Goal: Information Seeking & Learning: Learn about a topic

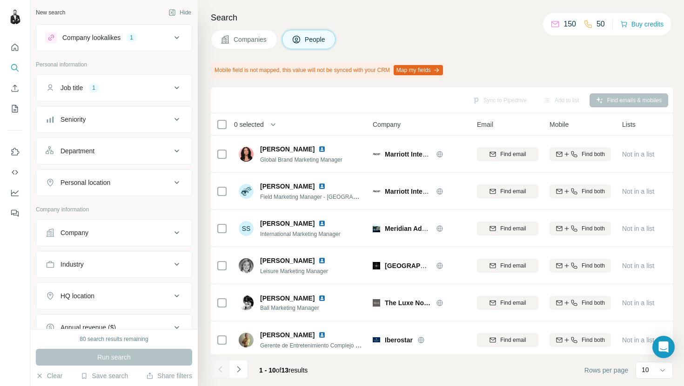
scroll to position [127, 0]
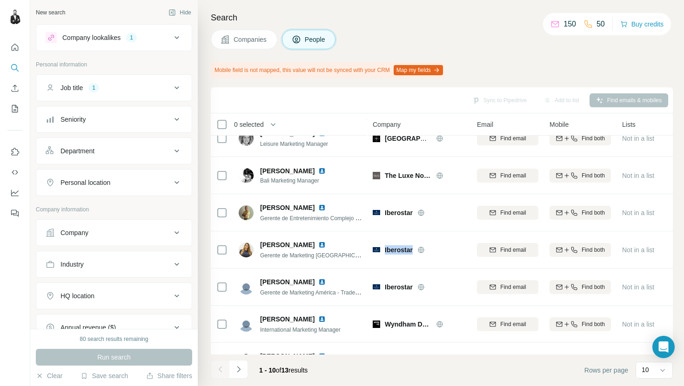
click at [160, 91] on div "Job title 1" at bounding box center [109, 87] width 126 height 9
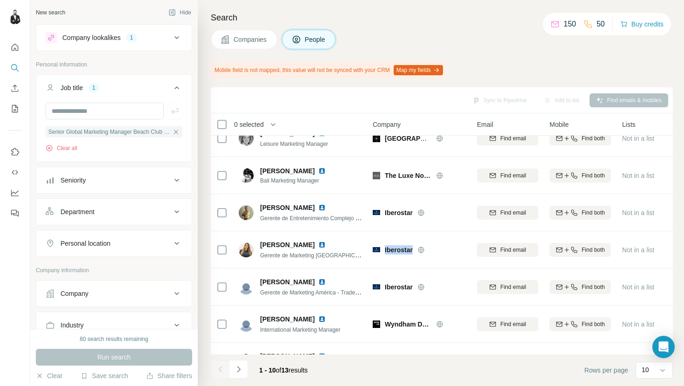
click at [175, 34] on icon at bounding box center [176, 37] width 11 height 11
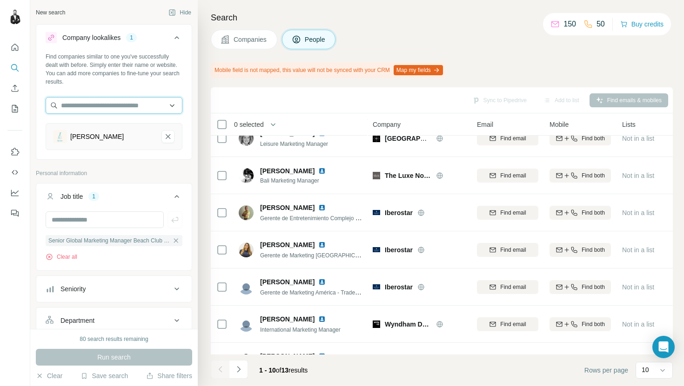
click at [99, 110] on input "text" at bounding box center [114, 105] width 137 height 17
click at [204, 106] on div "Search Companies People Mobile field is not mapped, this value will not be sync…" at bounding box center [441, 193] width 486 height 386
click at [169, 137] on icon "Nikki Beach-remove-button" at bounding box center [168, 136] width 8 height 9
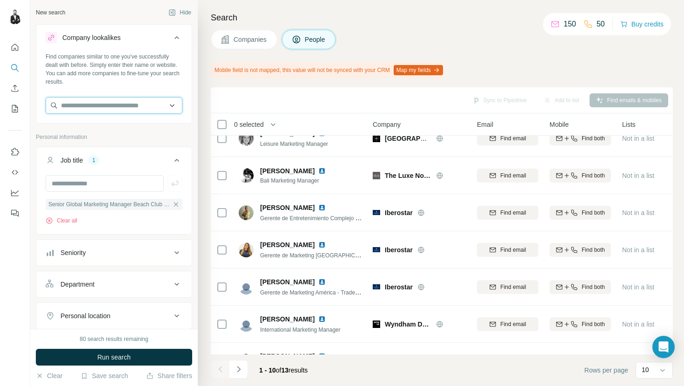
click at [109, 104] on input "text" at bounding box center [114, 105] width 137 height 17
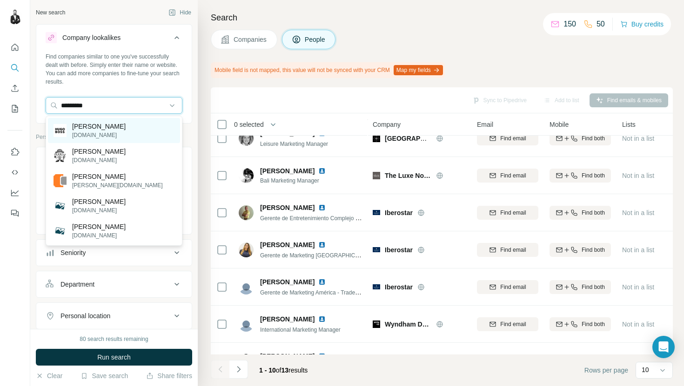
type input "*********"
click at [123, 134] on div "[PERSON_NAME] [DOMAIN_NAME]" at bounding box center [114, 130] width 132 height 25
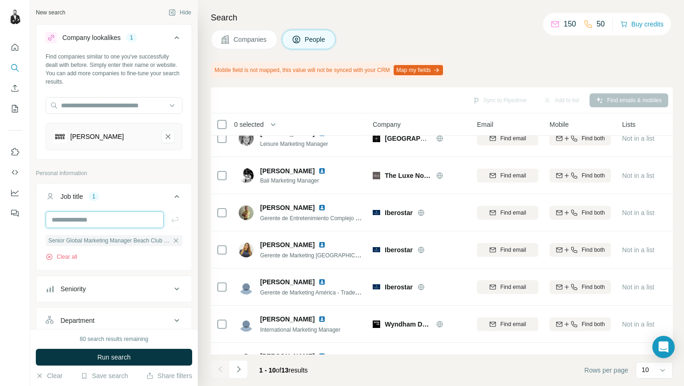
click at [135, 222] on input "text" at bounding box center [105, 220] width 118 height 17
click at [156, 220] on input "text" at bounding box center [105, 220] width 118 height 17
type input "**"
click at [176, 240] on icon "button" at bounding box center [175, 240] width 7 height 7
click at [138, 219] on input "**" at bounding box center [105, 220] width 118 height 17
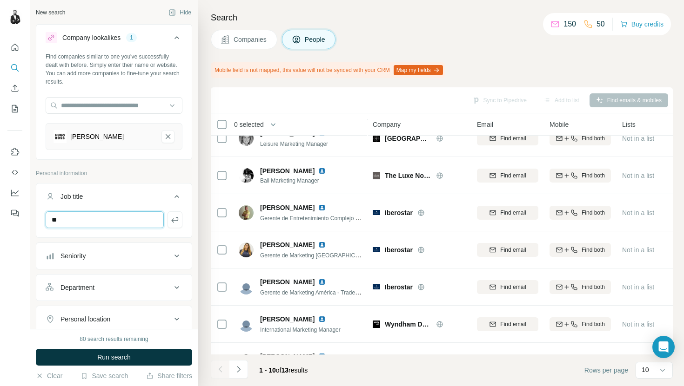
click at [138, 219] on input "**" at bounding box center [105, 220] width 118 height 17
click at [174, 198] on icon at bounding box center [176, 196] width 11 height 11
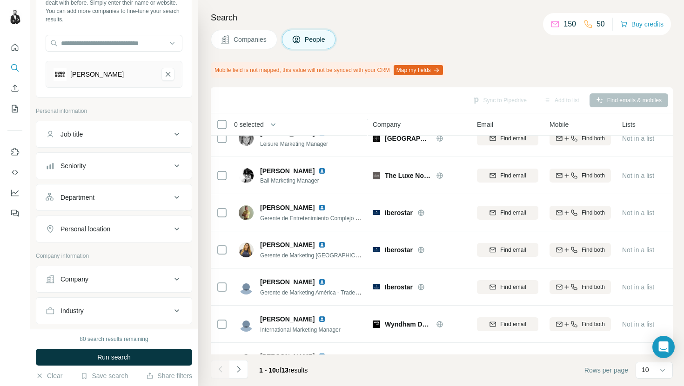
scroll to position [67, 0]
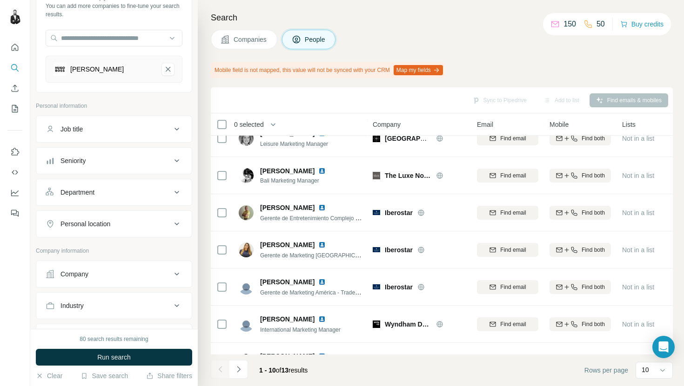
click at [143, 157] on div "Seniority" at bounding box center [109, 160] width 126 height 9
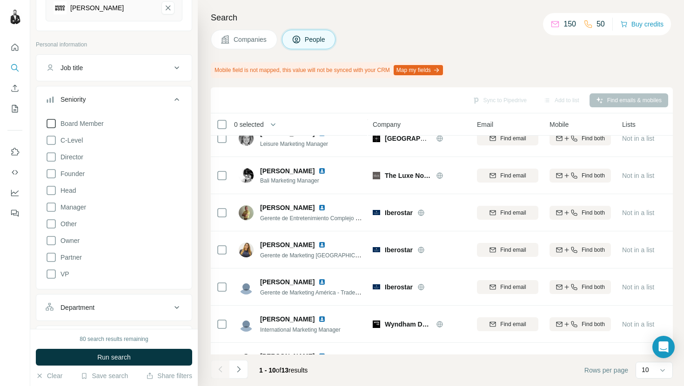
scroll to position [132, 0]
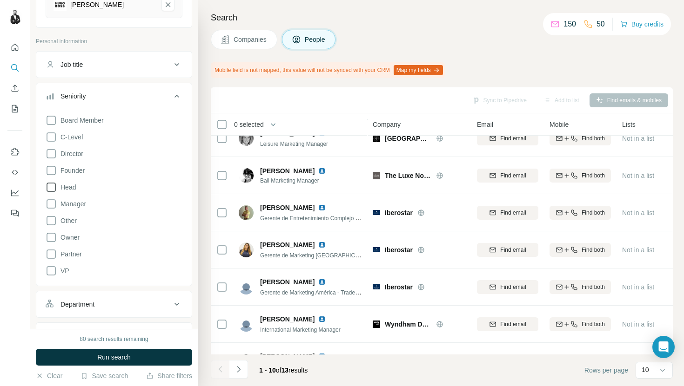
click at [52, 187] on icon at bounding box center [51, 187] width 11 height 11
click at [52, 205] on icon at bounding box center [51, 204] width 11 height 11
click at [51, 236] on icon at bounding box center [51, 237] width 11 height 11
click at [50, 258] on icon at bounding box center [51, 254] width 9 height 9
click at [51, 270] on icon at bounding box center [51, 271] width 11 height 11
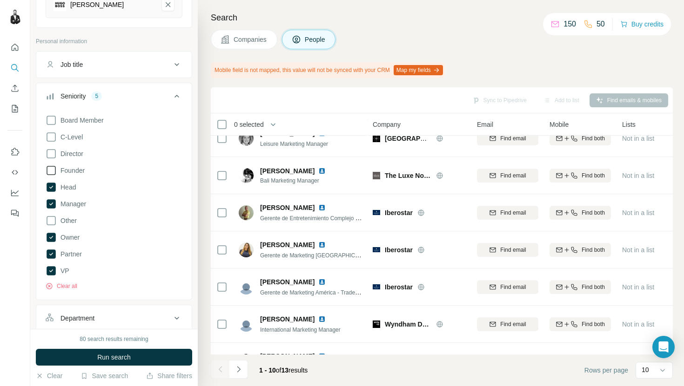
click at [52, 168] on icon at bounding box center [51, 170] width 11 height 11
click at [52, 153] on icon at bounding box center [51, 153] width 11 height 11
click at [172, 91] on icon at bounding box center [176, 96] width 11 height 11
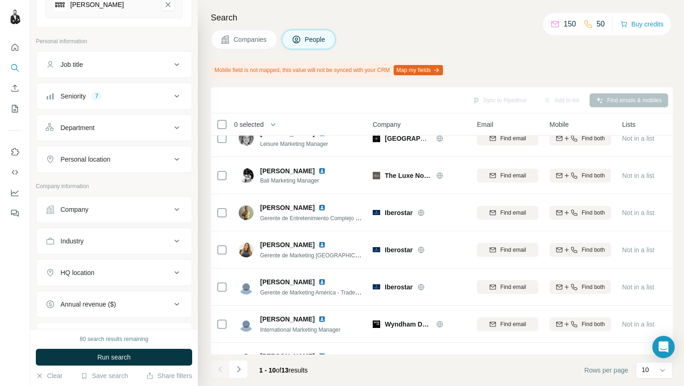
click at [146, 212] on div "Company" at bounding box center [109, 209] width 126 height 9
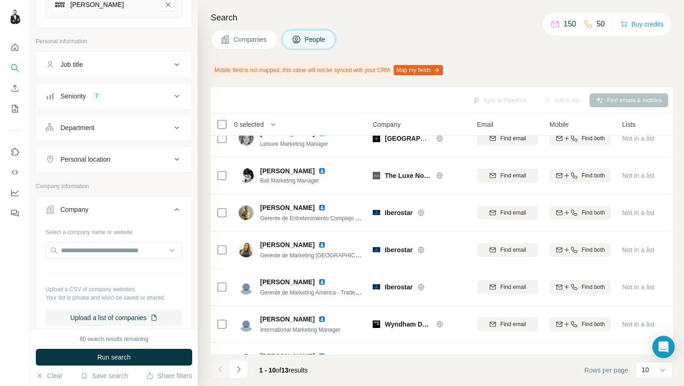
click at [170, 206] on div "Company" at bounding box center [109, 209] width 126 height 9
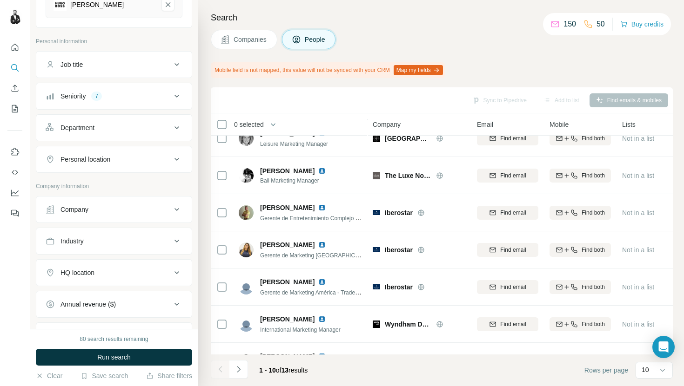
click at [151, 125] on div "Department" at bounding box center [109, 127] width 126 height 9
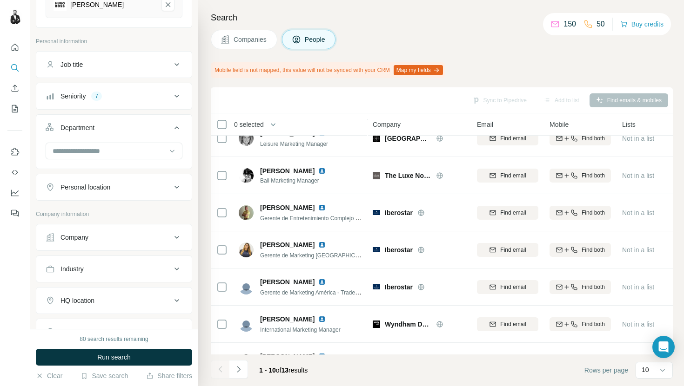
click at [171, 183] on icon at bounding box center [176, 187] width 11 height 11
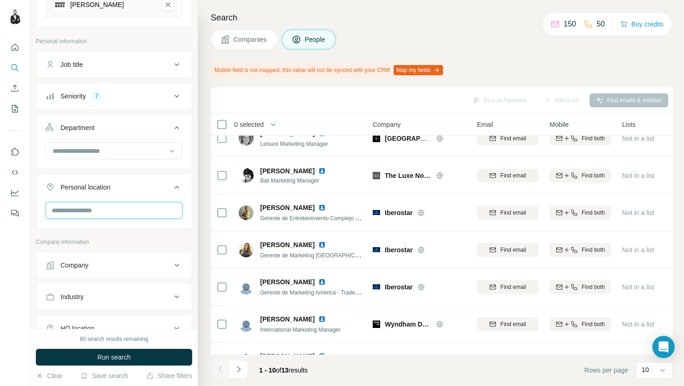
click at [106, 214] on input "text" at bounding box center [114, 210] width 137 height 17
type input "*****"
click at [81, 213] on input "*****" at bounding box center [114, 210] width 137 height 17
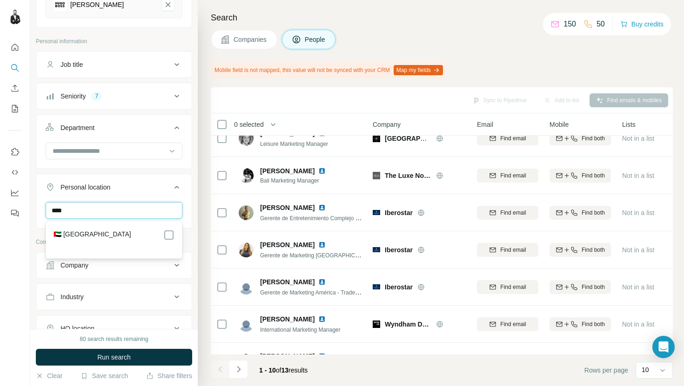
type input "****"
click at [113, 234] on label "🇦🇪 [GEOGRAPHIC_DATA]" at bounding box center [92, 235] width 78 height 11
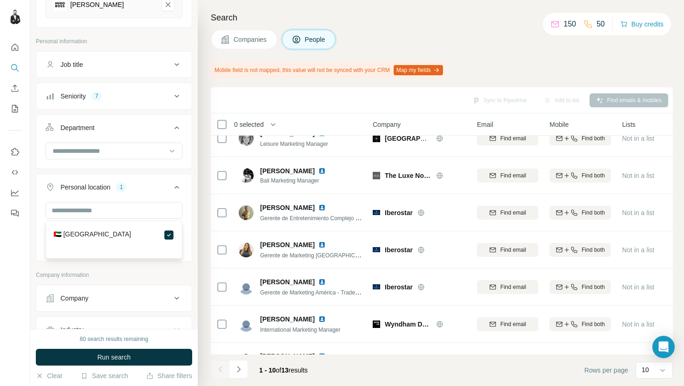
click at [174, 188] on icon at bounding box center [176, 187] width 11 height 11
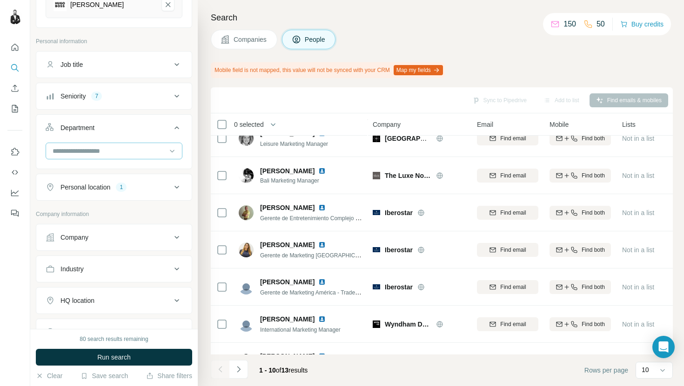
click at [124, 150] on input at bounding box center [109, 151] width 115 height 10
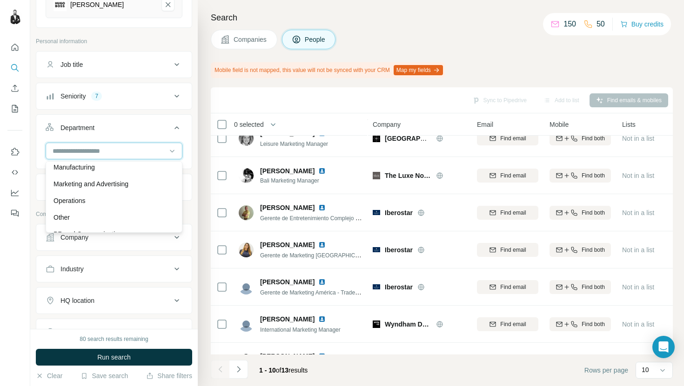
scroll to position [206, 0]
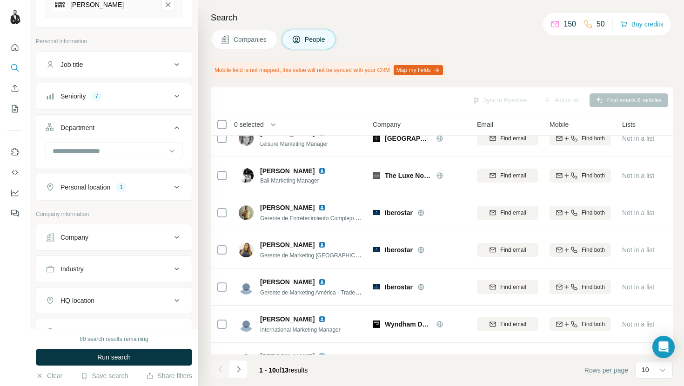
click at [178, 129] on icon at bounding box center [176, 127] width 11 height 11
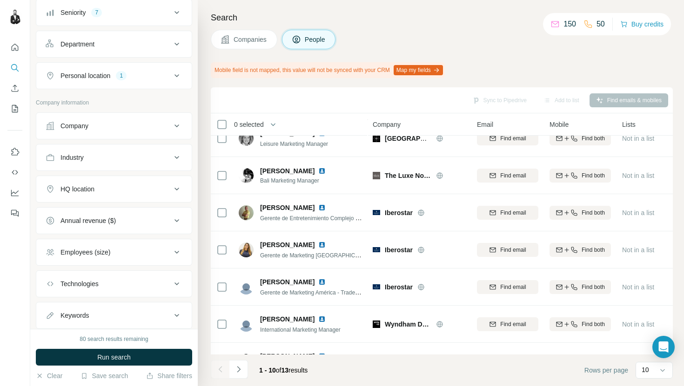
scroll to position [242, 0]
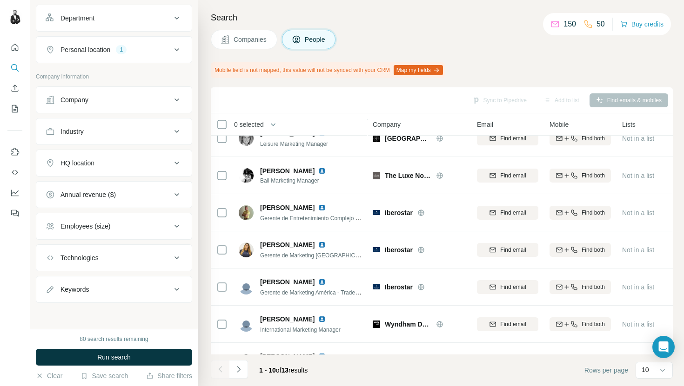
click at [139, 285] on button "Keywords" at bounding box center [113, 290] width 155 height 22
click at [123, 312] on input "text" at bounding box center [105, 313] width 118 height 17
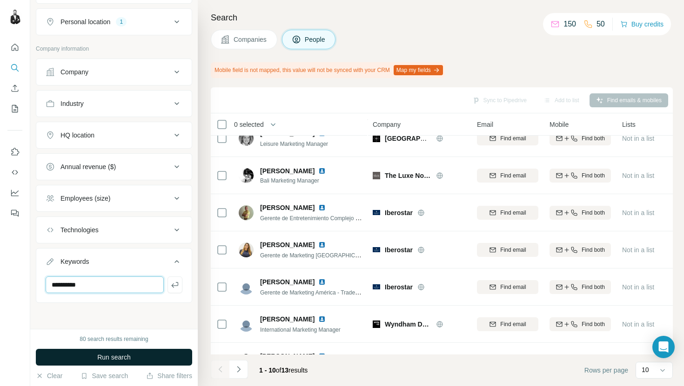
type input "*********"
click at [142, 358] on button "Run search" at bounding box center [114, 357] width 156 height 17
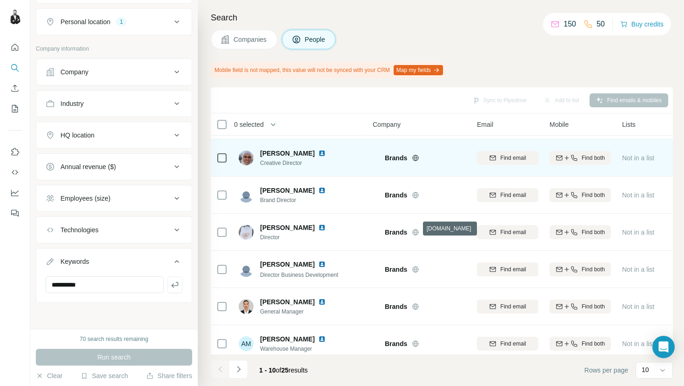
scroll to position [153, 0]
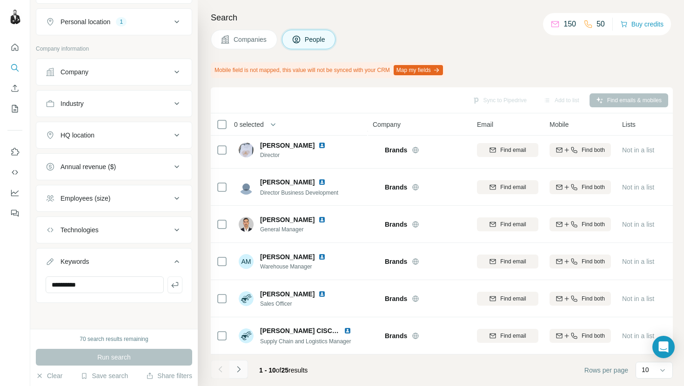
click at [244, 370] on button "Navigate to next page" at bounding box center [238, 369] width 19 height 19
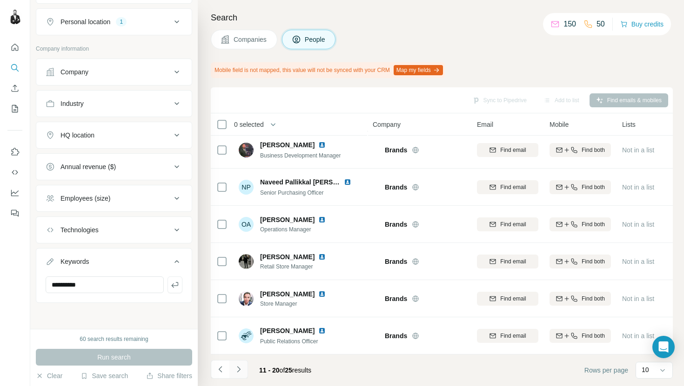
click at [240, 372] on icon "Navigate to next page" at bounding box center [238, 369] width 9 height 9
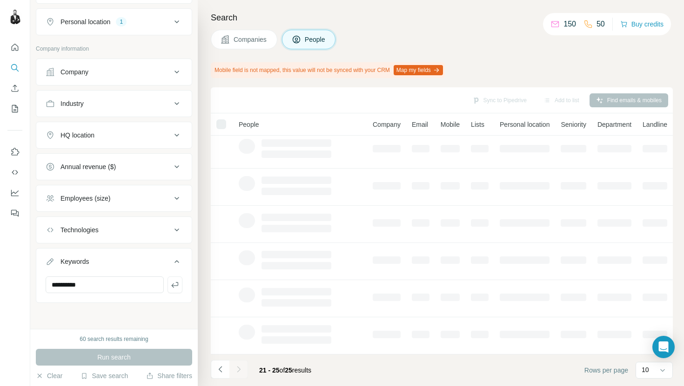
scroll to position [0, 0]
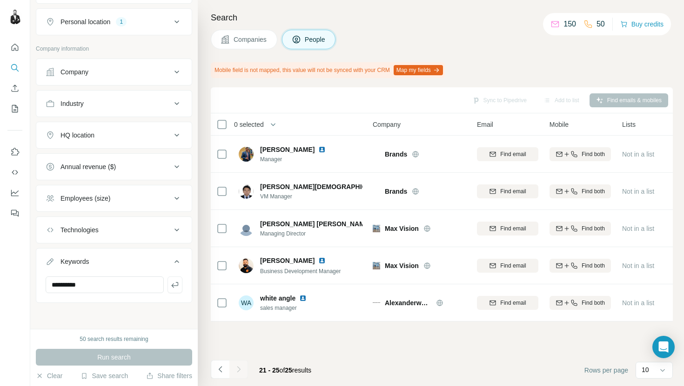
click at [240, 372] on div at bounding box center [238, 369] width 19 height 19
click at [220, 366] on icon "Navigate to previous page" at bounding box center [220, 369] width 9 height 9
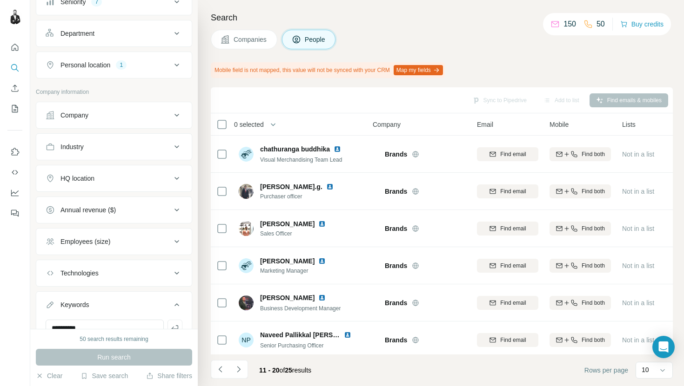
scroll to position [230, 0]
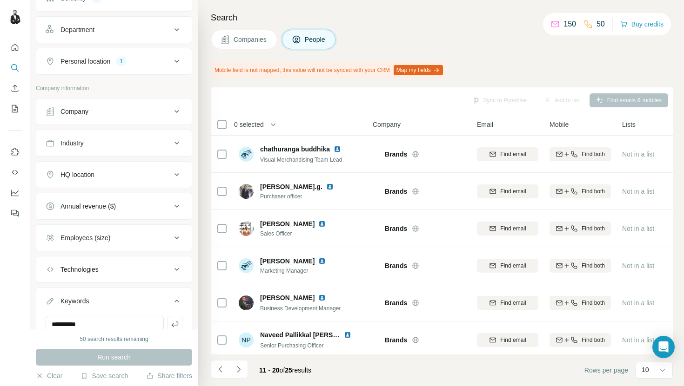
click at [163, 108] on div "Company" at bounding box center [109, 111] width 126 height 9
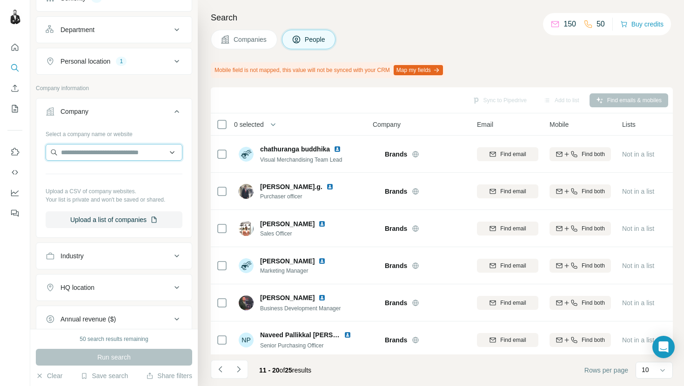
click at [113, 146] on input "text" at bounding box center [114, 152] width 137 height 17
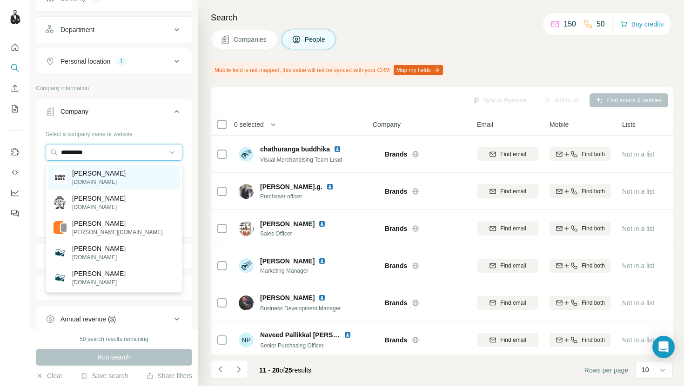
type input "*********"
click at [84, 180] on p "[DOMAIN_NAME]" at bounding box center [98, 182] width 53 height 8
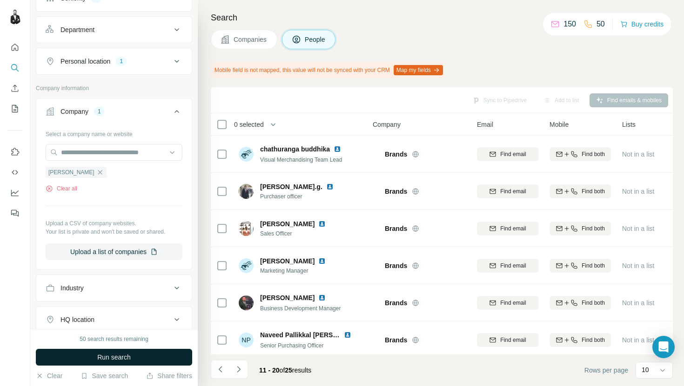
click at [99, 354] on span "Run search" at bounding box center [113, 357] width 33 height 9
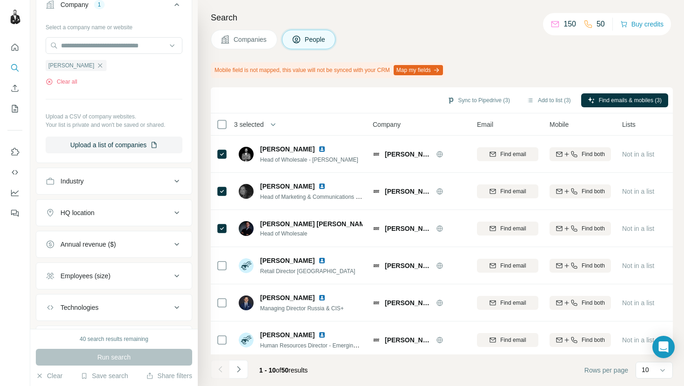
scroll to position [363, 0]
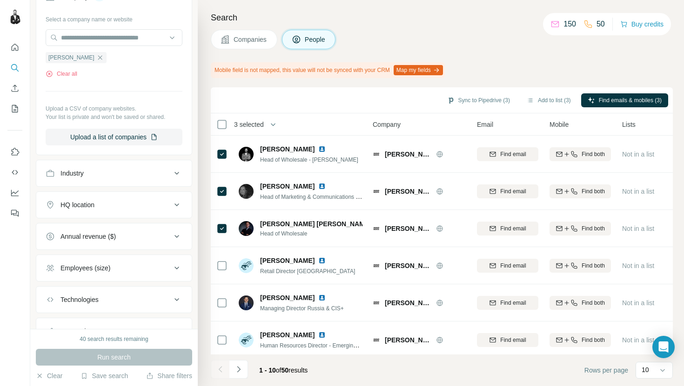
click at [161, 207] on div "HQ location" at bounding box center [109, 204] width 126 height 9
click at [95, 227] on input "text" at bounding box center [114, 228] width 137 height 17
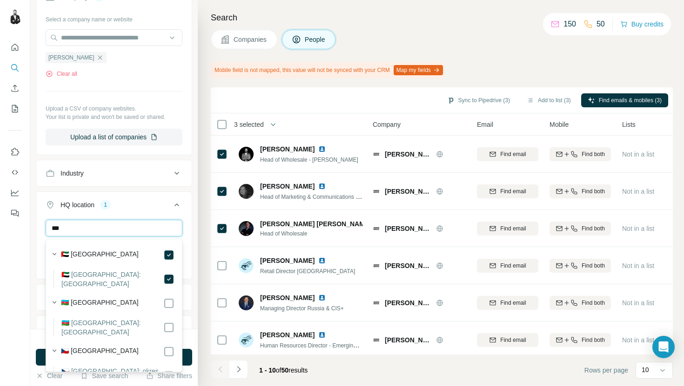
click at [107, 233] on input "***" at bounding box center [114, 228] width 137 height 17
click at [111, 232] on input "***" at bounding box center [114, 228] width 137 height 17
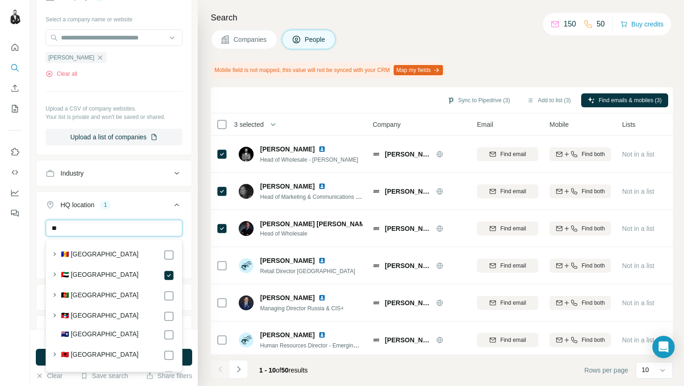
type input "*"
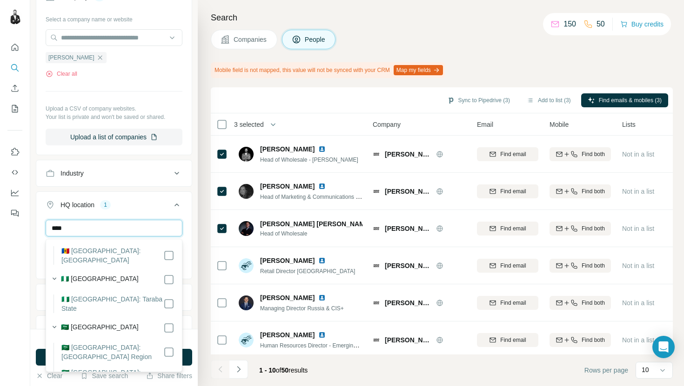
scroll to position [266, 0]
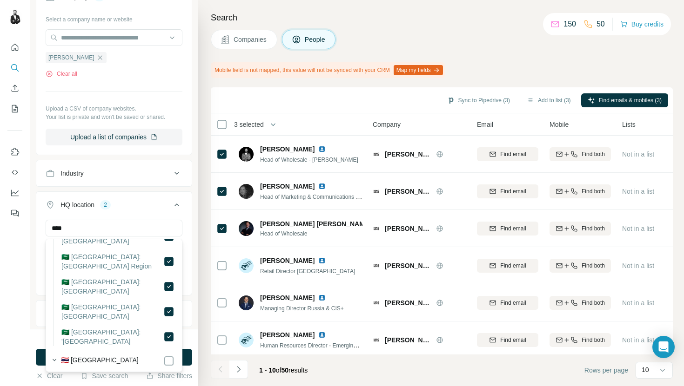
scroll to position [561, 0]
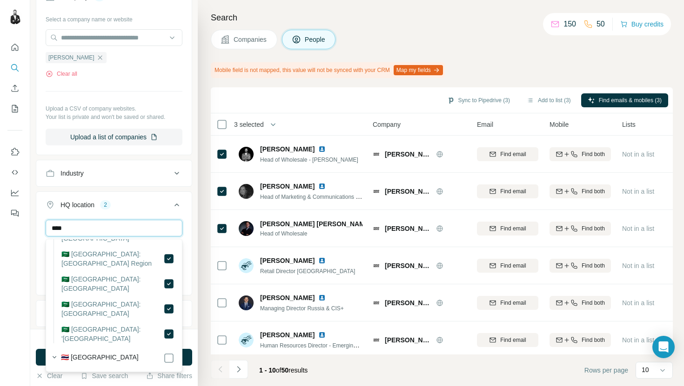
click at [105, 230] on input "****" at bounding box center [114, 228] width 137 height 17
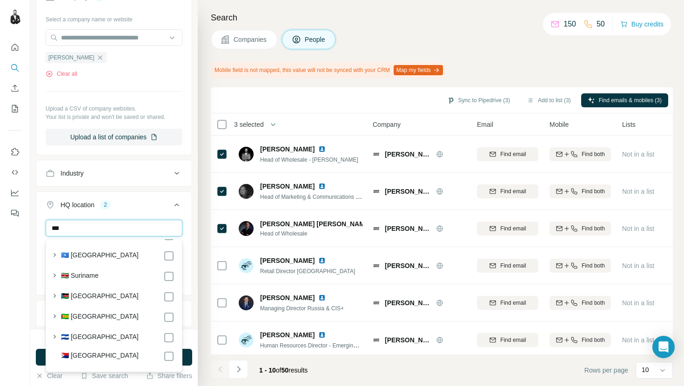
scroll to position [0, 0]
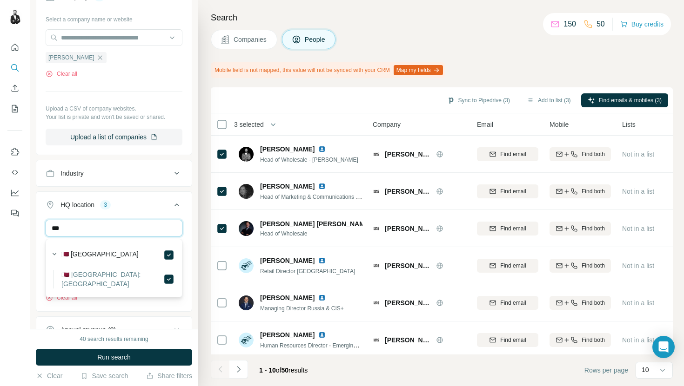
click at [100, 228] on input "***" at bounding box center [114, 228] width 137 height 17
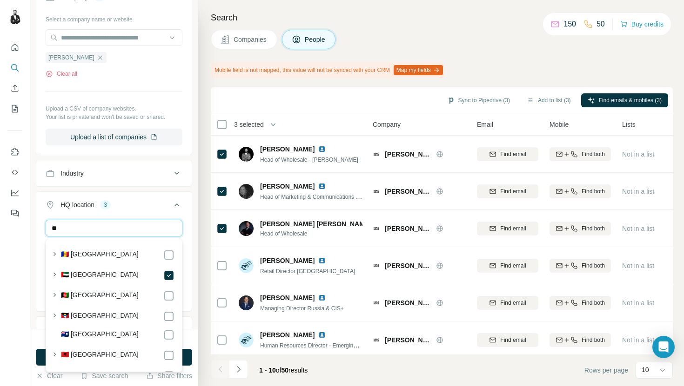
type input "***"
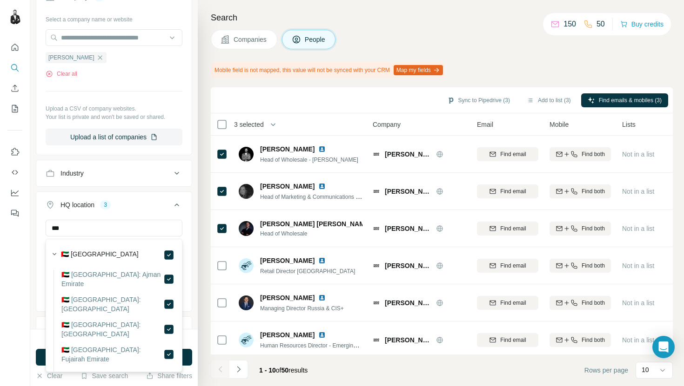
click at [177, 202] on icon at bounding box center [176, 204] width 11 height 11
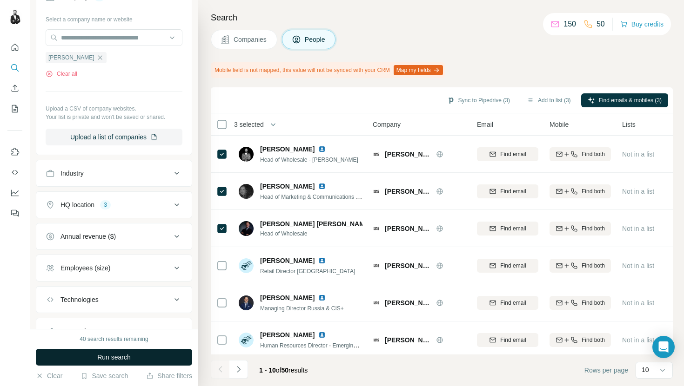
click at [117, 359] on span "Run search" at bounding box center [113, 357] width 33 height 9
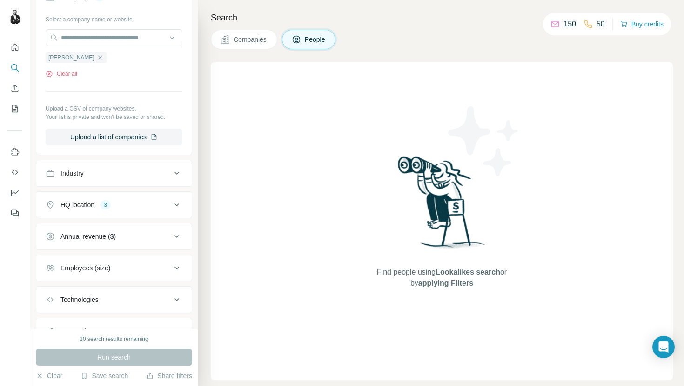
click at [168, 203] on div "HQ location 3" at bounding box center [109, 204] width 126 height 9
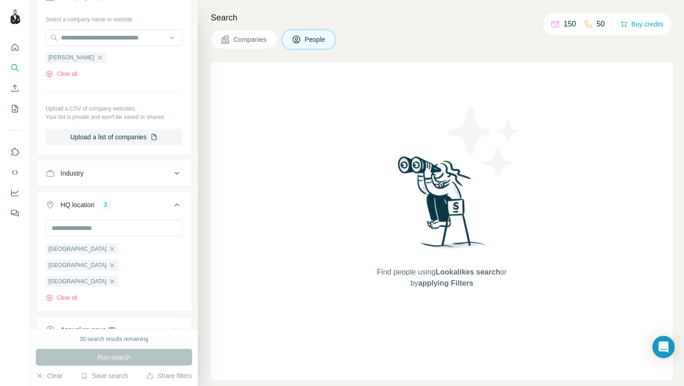
click at [175, 199] on button "HQ location 3" at bounding box center [113, 207] width 155 height 26
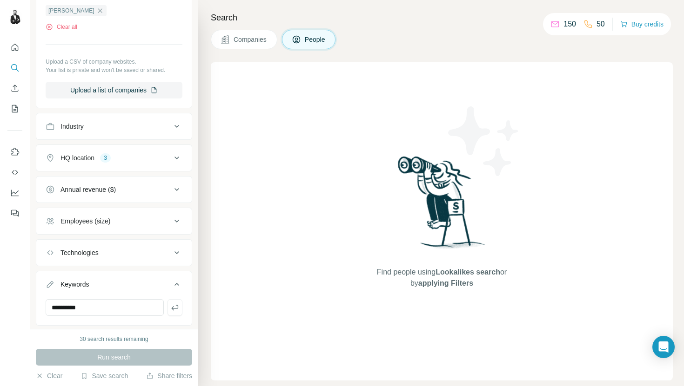
scroll to position [432, 0]
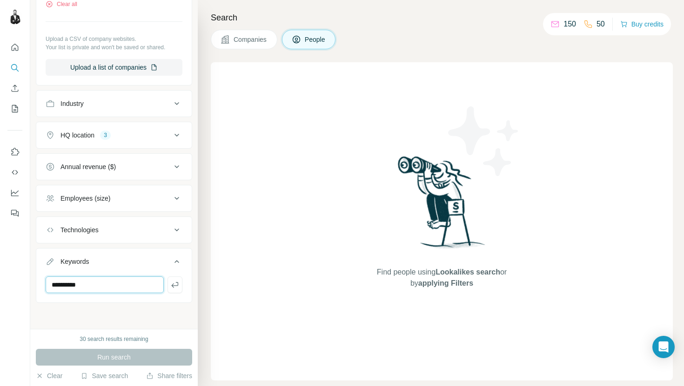
click at [112, 286] on input "*********" at bounding box center [105, 285] width 118 height 17
click at [117, 358] on div "Run search" at bounding box center [114, 357] width 156 height 17
click at [99, 353] on div "Run search" at bounding box center [114, 357] width 156 height 17
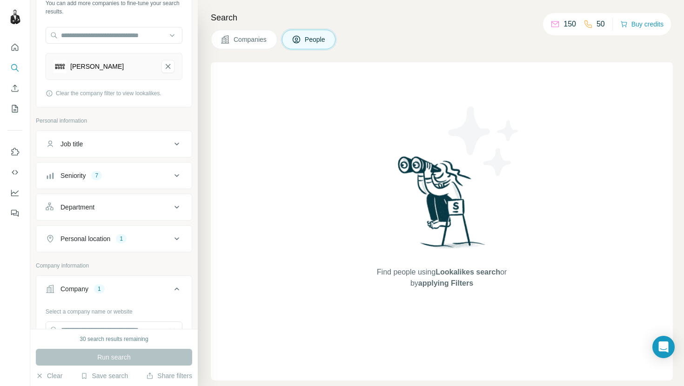
scroll to position [66, 0]
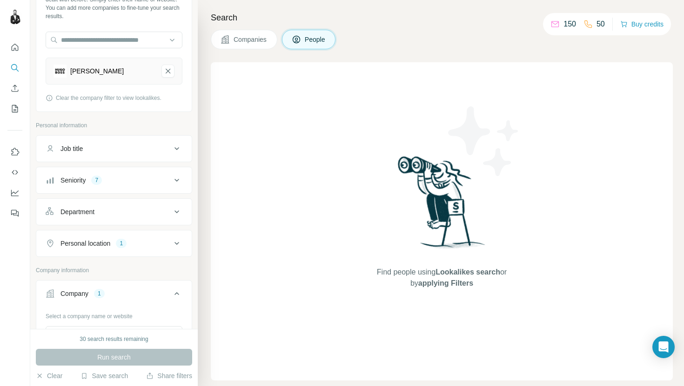
click at [172, 237] on button "Personal location 1" at bounding box center [113, 244] width 155 height 22
click at [110, 287] on icon "button" at bounding box center [112, 288] width 4 height 4
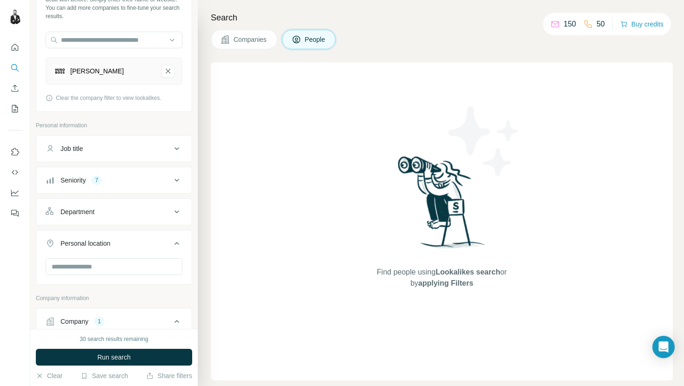
click at [175, 241] on icon at bounding box center [176, 243] width 11 height 11
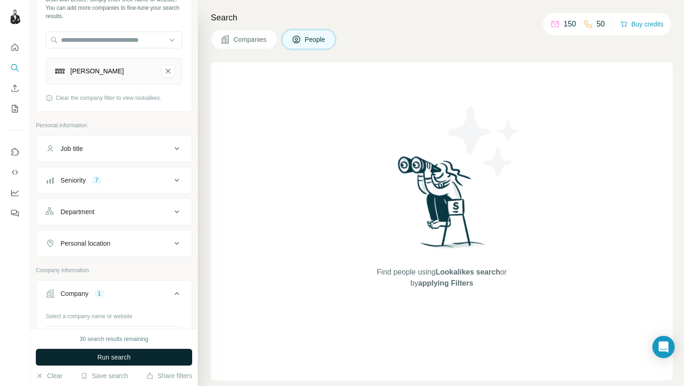
click at [141, 358] on button "Run search" at bounding box center [114, 357] width 156 height 17
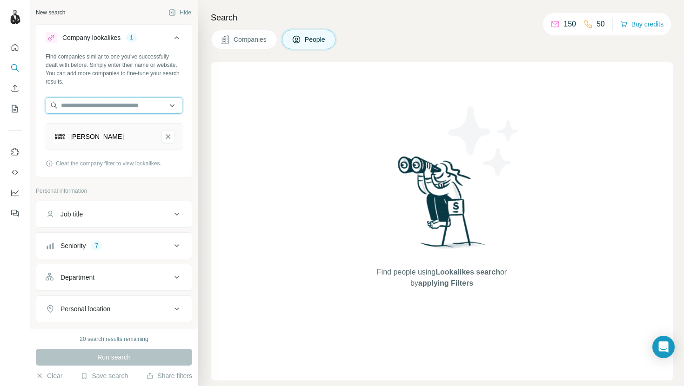
click at [132, 110] on input "text" at bounding box center [114, 105] width 137 height 17
click at [176, 101] on input "text" at bounding box center [114, 105] width 137 height 17
click at [183, 37] on button "Company lookalikes 1" at bounding box center [113, 40] width 155 height 26
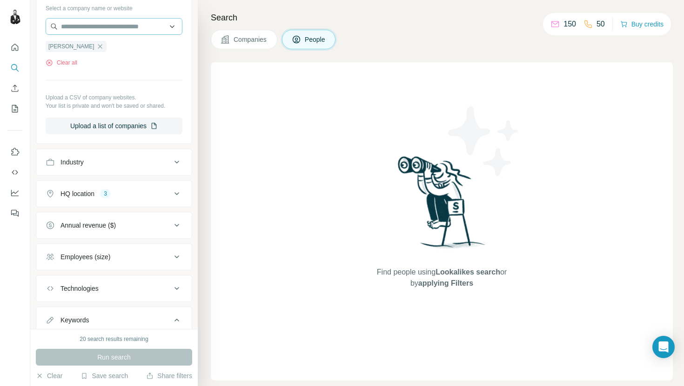
scroll to position [306, 0]
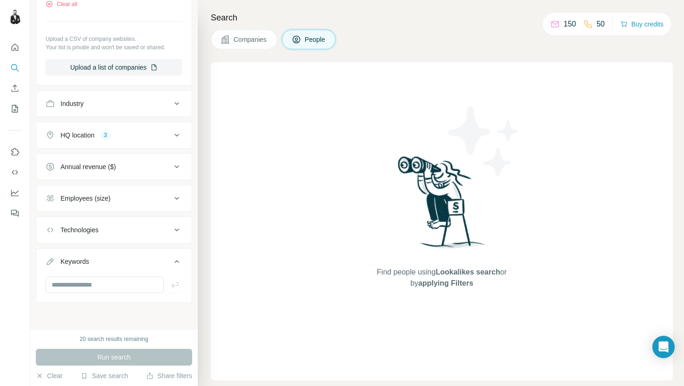
click at [152, 136] on div "HQ location 3" at bounding box center [109, 135] width 126 height 9
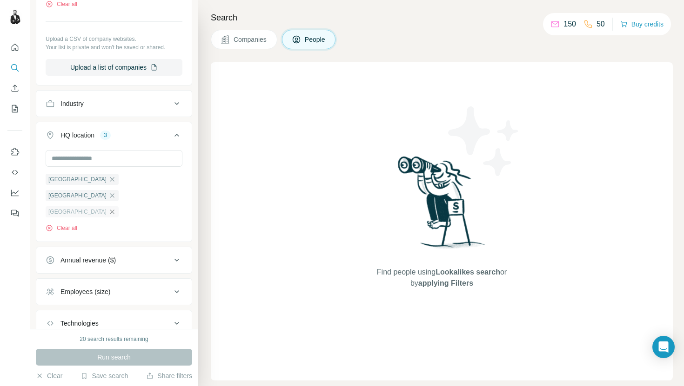
click at [110, 210] on icon "button" at bounding box center [112, 212] width 4 height 4
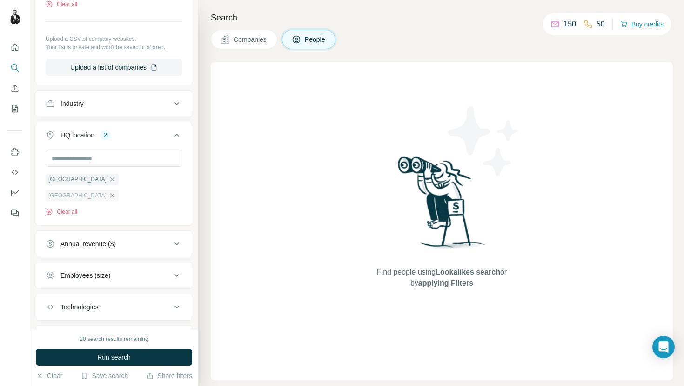
click at [116, 192] on icon "button" at bounding box center [111, 195] width 7 height 7
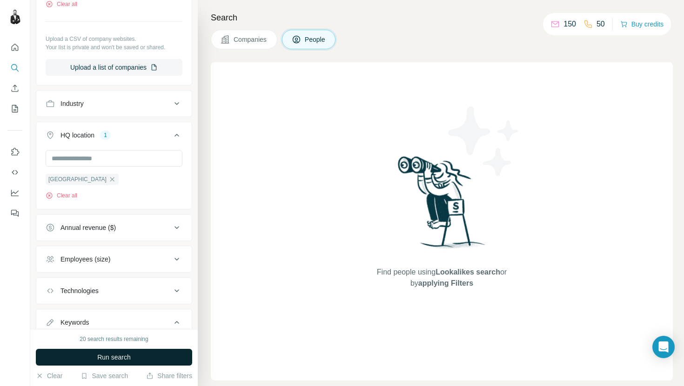
click at [101, 355] on span "Run search" at bounding box center [113, 357] width 33 height 9
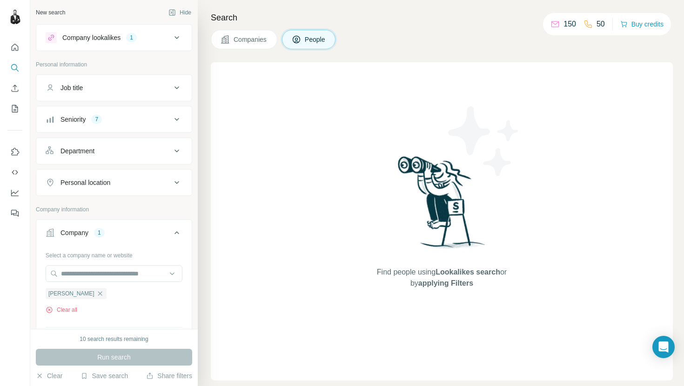
click at [156, 117] on div "Seniority 7" at bounding box center [109, 119] width 126 height 9
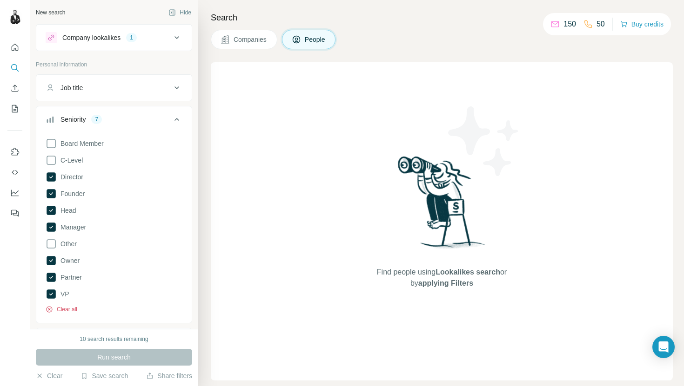
click at [69, 311] on button "Clear all" at bounding box center [62, 310] width 32 height 8
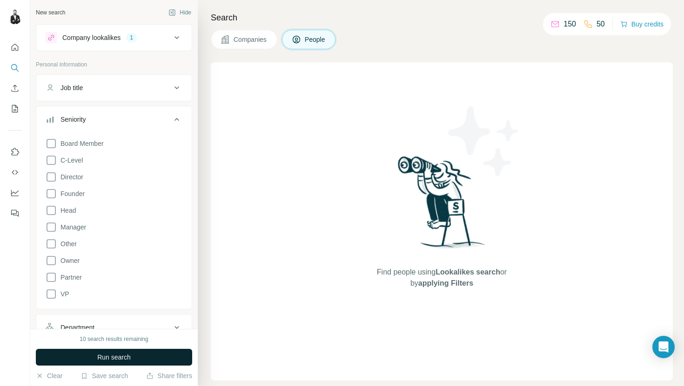
click at [125, 360] on span "Run search" at bounding box center [113, 357] width 33 height 9
click at [152, 39] on div "Company lookalikes 1" at bounding box center [109, 37] width 126 height 11
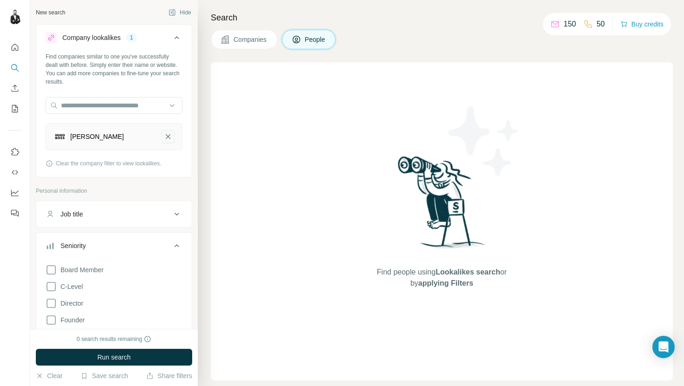
click at [166, 136] on icon "Hugo Boss-remove-button" at bounding box center [168, 136] width 8 height 9
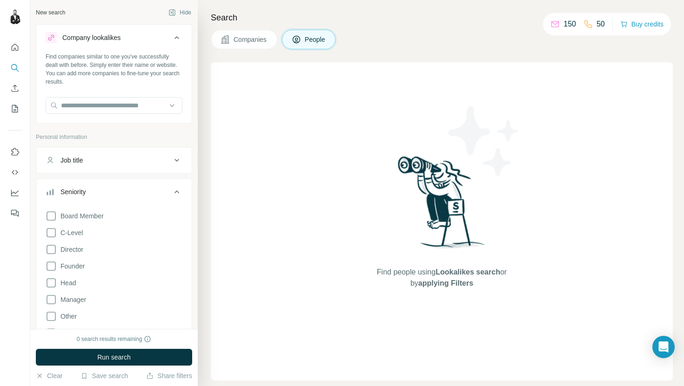
click at [178, 188] on icon at bounding box center [176, 191] width 11 height 11
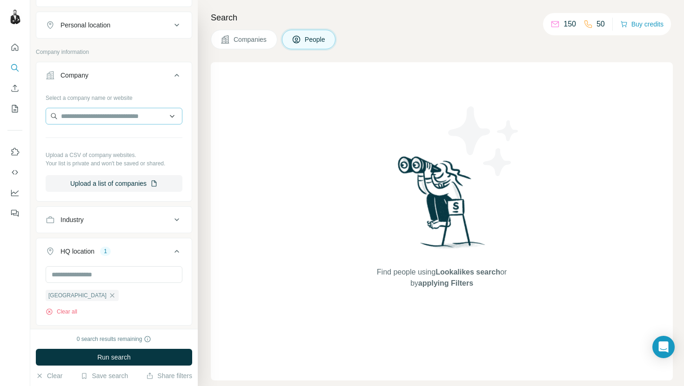
scroll to position [224, 0]
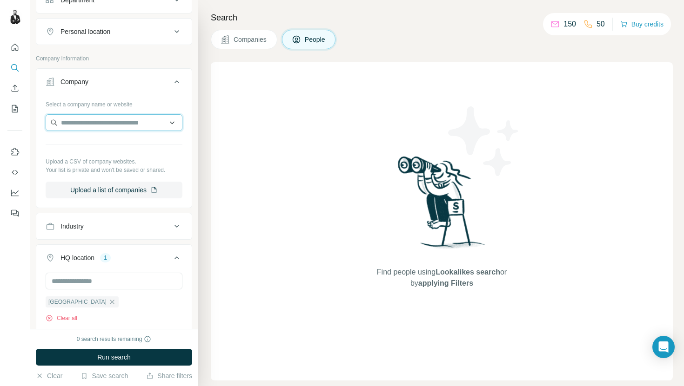
click at [126, 126] on input "text" at bounding box center [114, 122] width 137 height 17
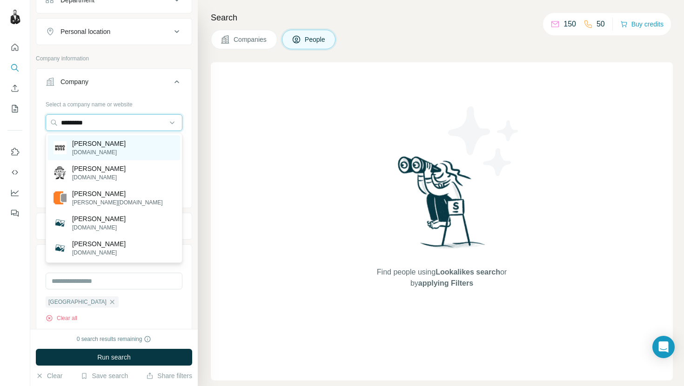
type input "*********"
click at [92, 148] on p "[DOMAIN_NAME]" at bounding box center [98, 152] width 53 height 8
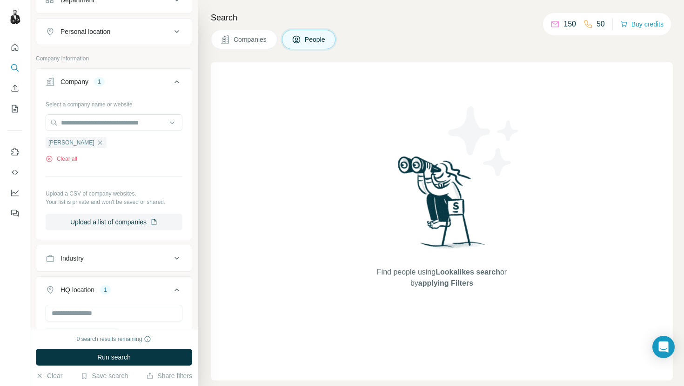
click at [173, 79] on icon at bounding box center [176, 81] width 11 height 11
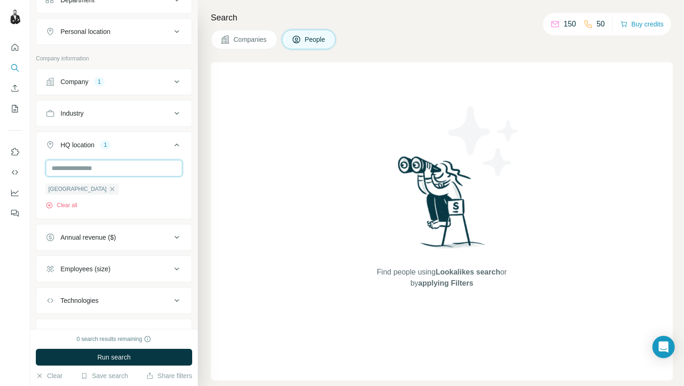
click at [124, 172] on input "text" at bounding box center [114, 168] width 137 height 17
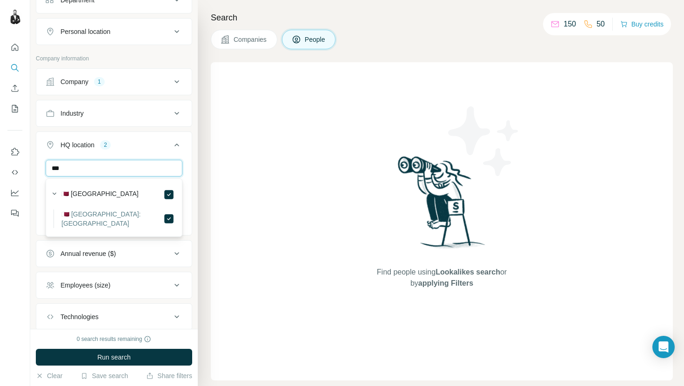
click at [116, 167] on input "***" at bounding box center [114, 168] width 137 height 17
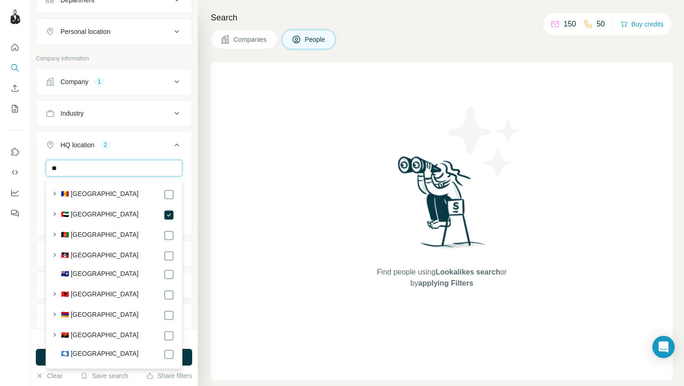
type input "*"
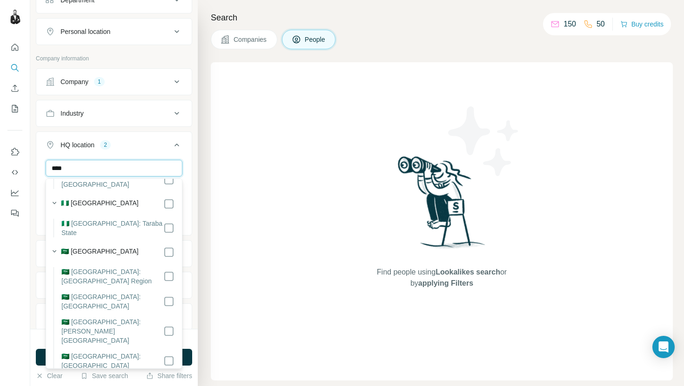
scroll to position [259, 0]
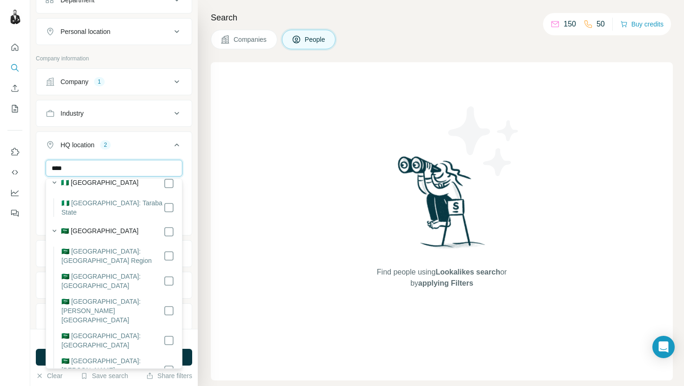
type input "****"
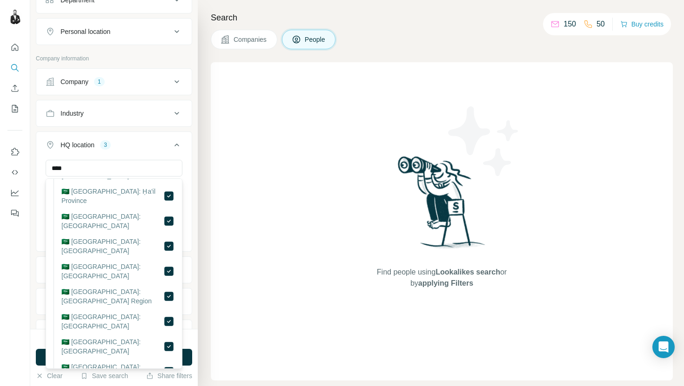
scroll to position [504, 0]
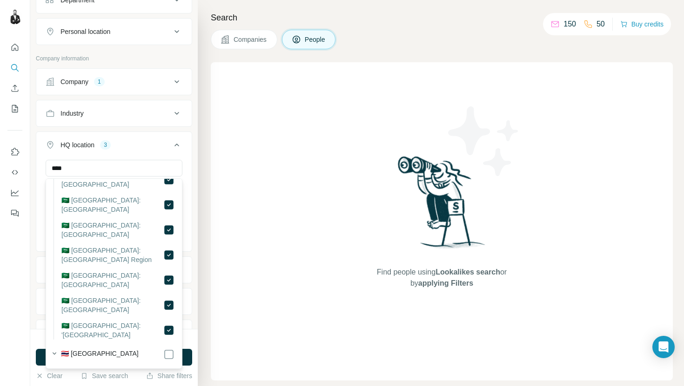
click at [172, 147] on icon at bounding box center [176, 145] width 11 height 11
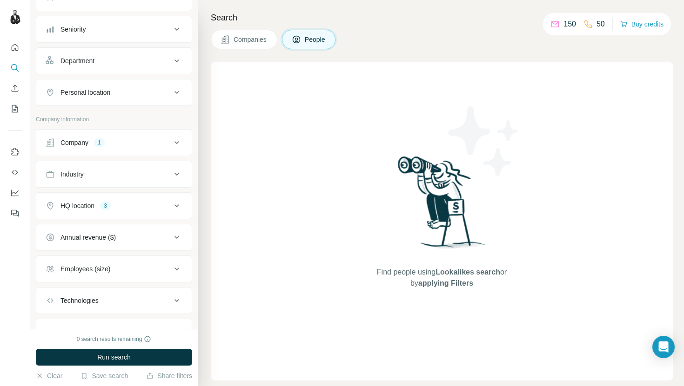
scroll to position [165, 0]
click at [133, 138] on div "Company 1" at bounding box center [109, 140] width 126 height 9
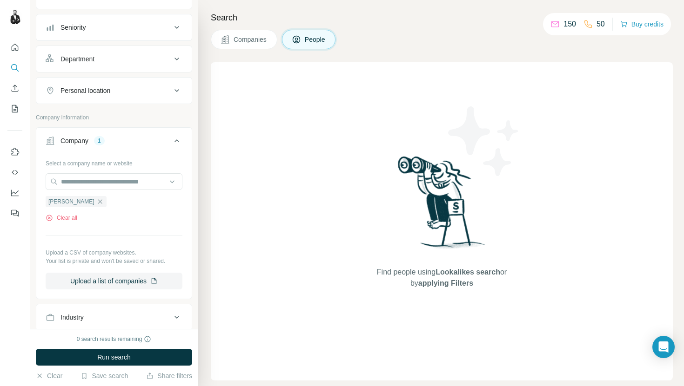
click at [173, 136] on icon at bounding box center [176, 140] width 11 height 11
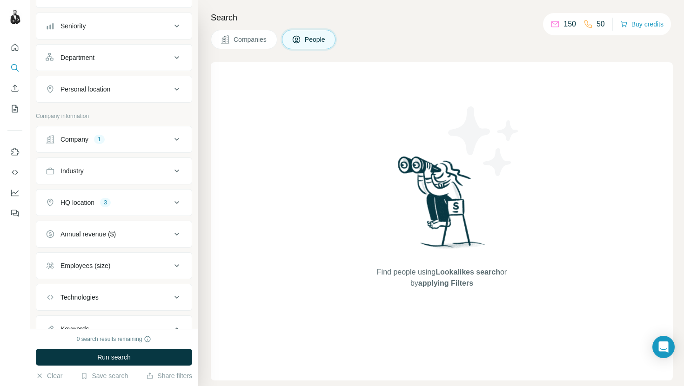
scroll to position [233, 0]
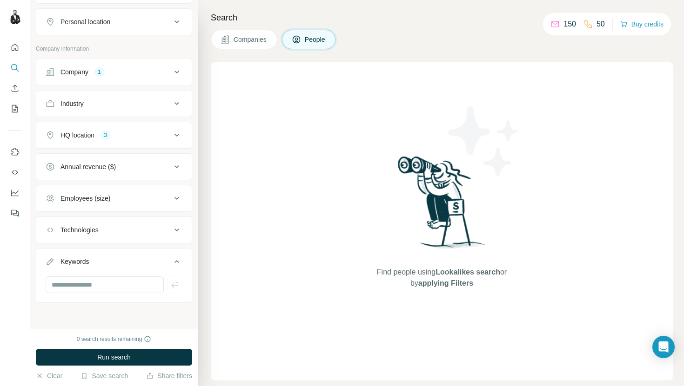
click at [182, 73] on button "Company 1" at bounding box center [113, 72] width 155 height 22
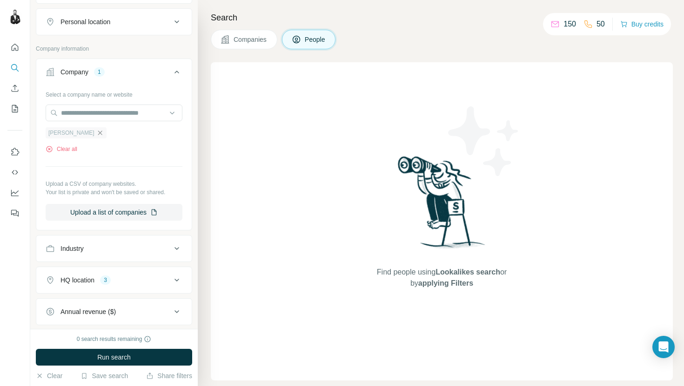
click at [96, 131] on icon "button" at bounding box center [99, 132] width 7 height 7
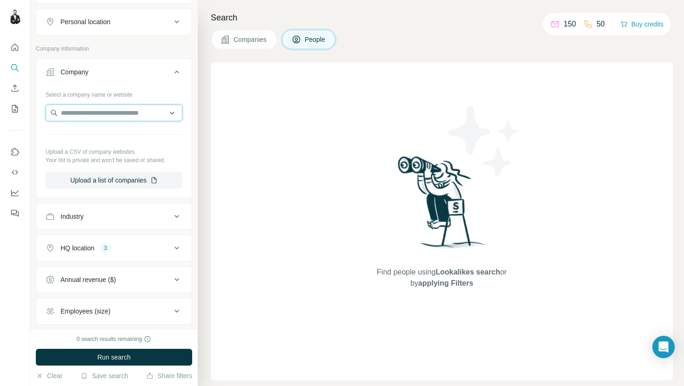
click at [83, 113] on input "text" at bounding box center [114, 113] width 137 height 17
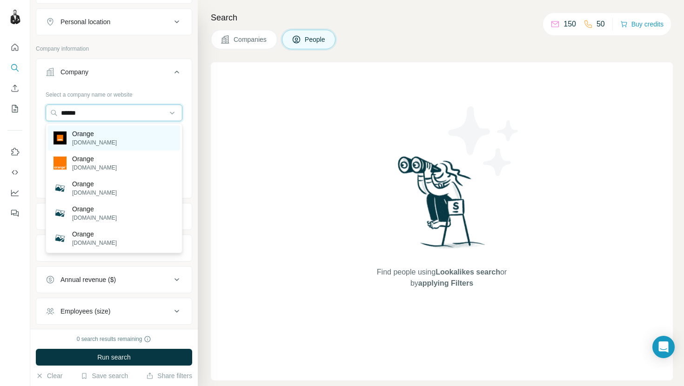
type input "******"
click at [128, 141] on div "Orange [DOMAIN_NAME]" at bounding box center [114, 138] width 132 height 25
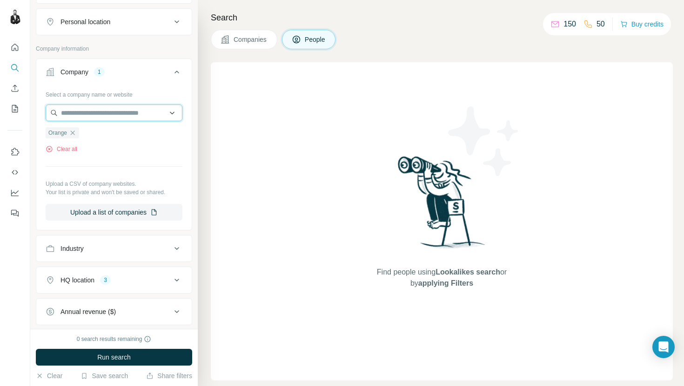
click at [101, 106] on input "text" at bounding box center [114, 113] width 137 height 17
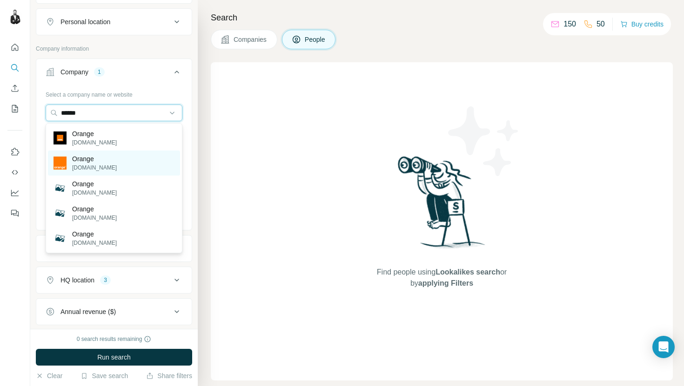
type input "******"
click at [136, 161] on div "Orange [DOMAIN_NAME]" at bounding box center [114, 163] width 132 height 25
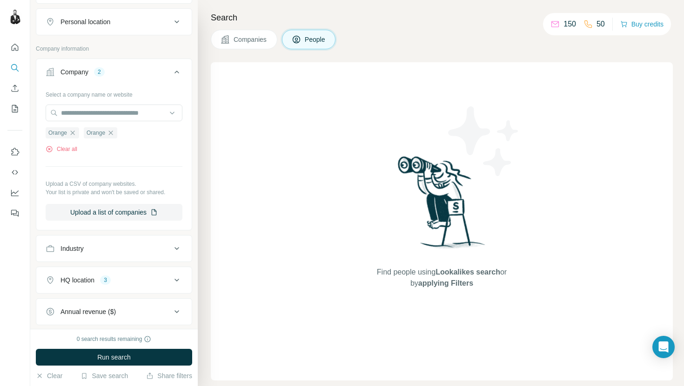
click at [246, 37] on span "Companies" at bounding box center [250, 39] width 34 height 9
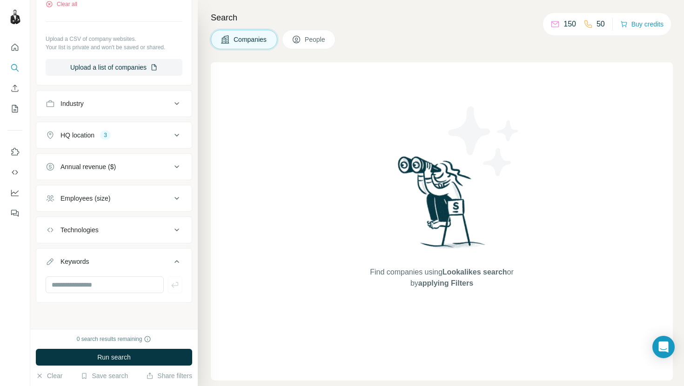
scroll to position [88, 0]
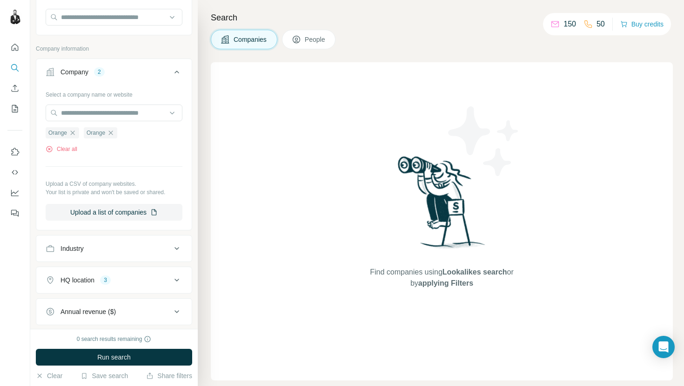
click at [306, 44] on button "People" at bounding box center [309, 40] width 54 height 20
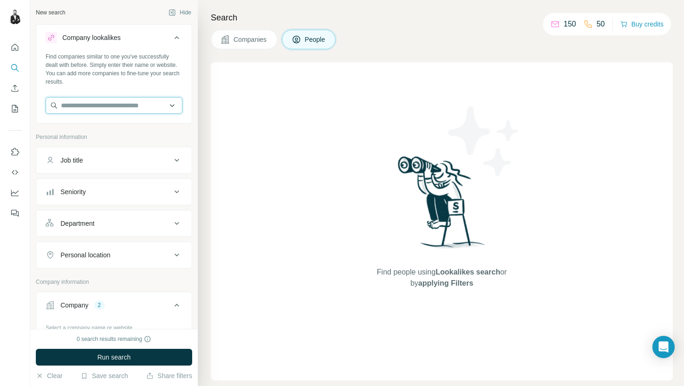
click at [104, 105] on input "text" at bounding box center [114, 105] width 137 height 17
